Goal: Task Accomplishment & Management: Manage account settings

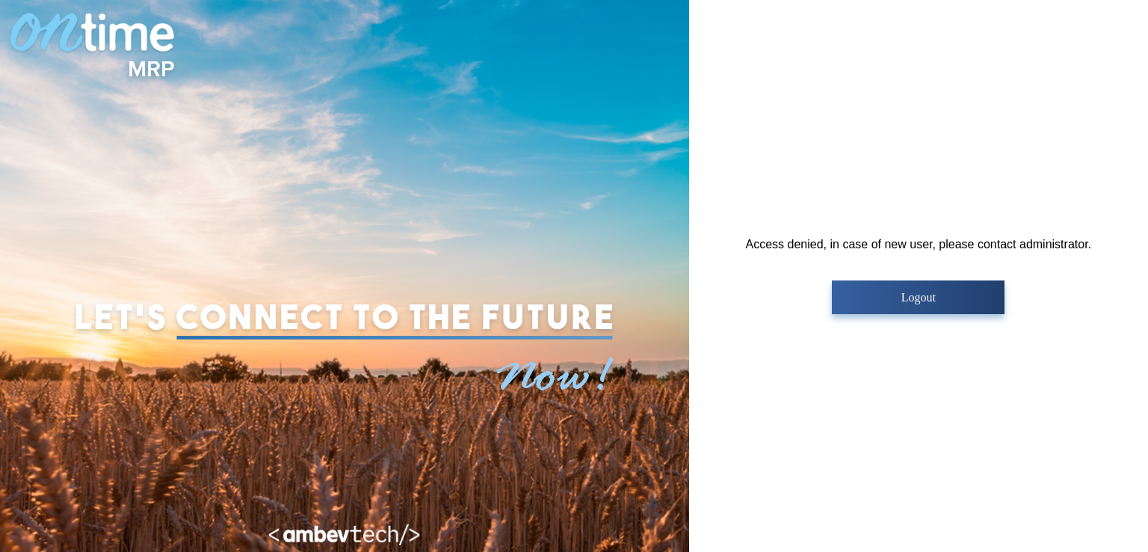
click at [933, 304] on button "Logout" at bounding box center [918, 297] width 173 height 34
click at [918, 288] on button "Logout" at bounding box center [918, 297] width 173 height 34
